Goal: Communication & Community: Ask a question

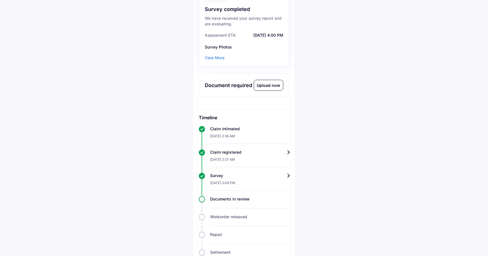
scroll to position [98, 0]
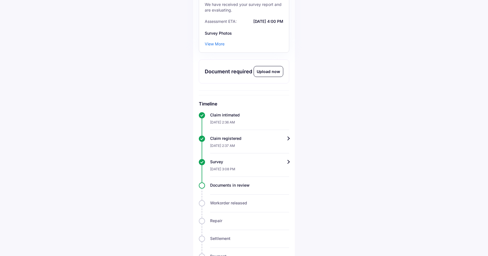
click at [262, 184] on div "Documents in review" at bounding box center [249, 186] width 79 height 6
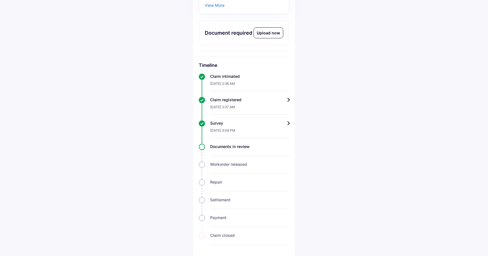
scroll to position [0, 0]
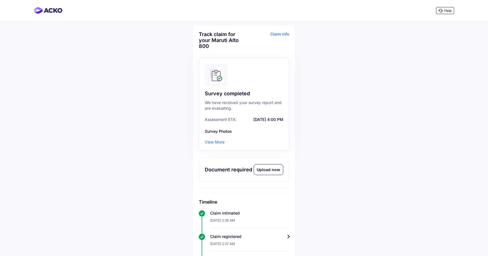
click at [278, 31] on div "Claim info" at bounding box center [267, 42] width 44 height 22
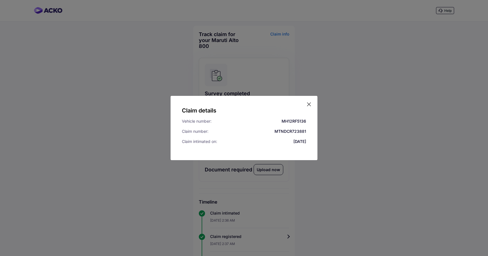
click at [309, 105] on icon at bounding box center [309, 105] width 6 height 6
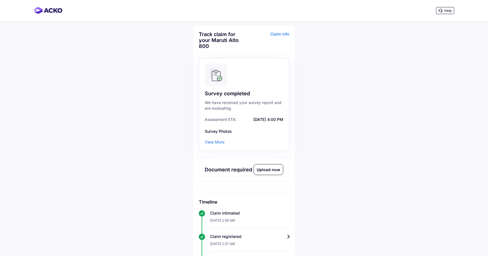
click at [446, 14] on div "Help" at bounding box center [445, 10] width 18 height 7
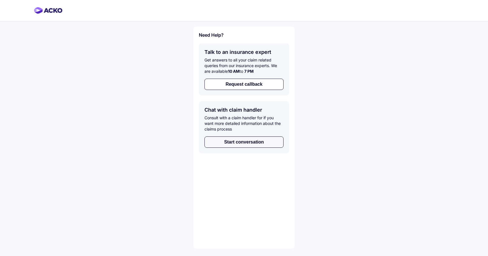
click at [247, 140] on button "Start conversation" at bounding box center [243, 142] width 79 height 11
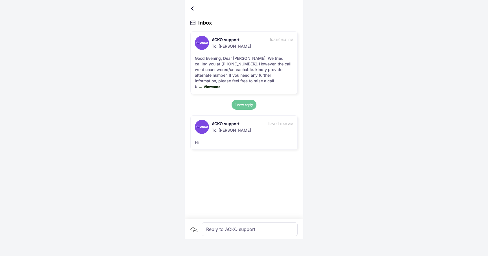
click at [223, 235] on div "Reply to ACKO support" at bounding box center [250, 230] width 96 height 14
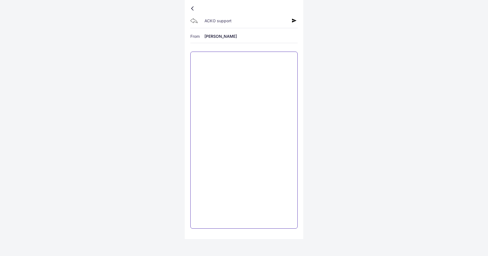
click at [233, 97] on textarea at bounding box center [243, 140] width 107 height 177
type textarea "**********"
click at [297, 23] on div at bounding box center [295, 20] width 6 height 5
